Goal: Transaction & Acquisition: Purchase product/service

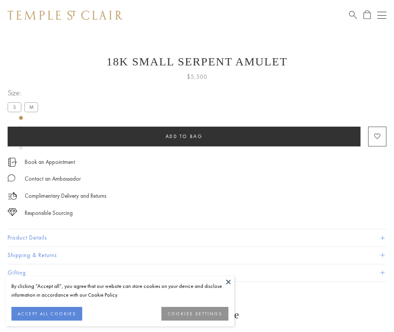
click at [184, 136] on span "Add to bag" at bounding box center [184, 136] width 37 height 6
